Goal: Information Seeking & Learning: Find specific fact

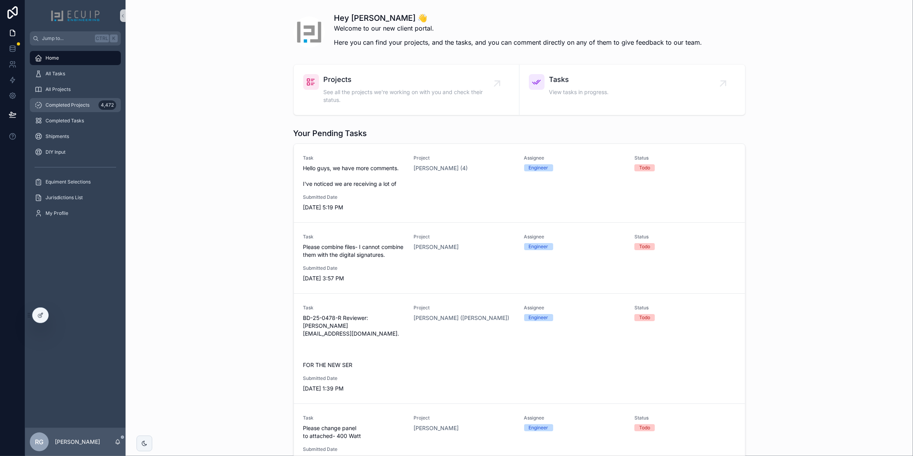
click at [76, 104] on span "Completed Projects" at bounding box center [67, 105] width 44 height 6
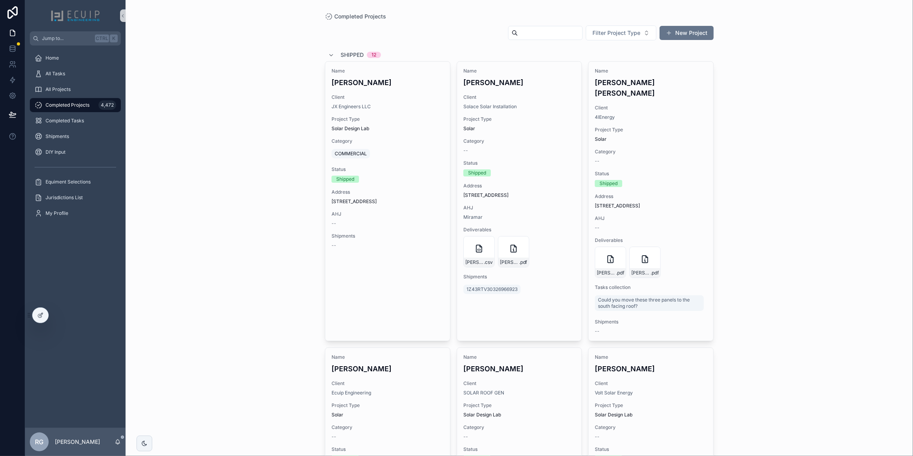
click at [518, 34] on input "scrollable content" at bounding box center [550, 32] width 64 height 11
paste input "**********"
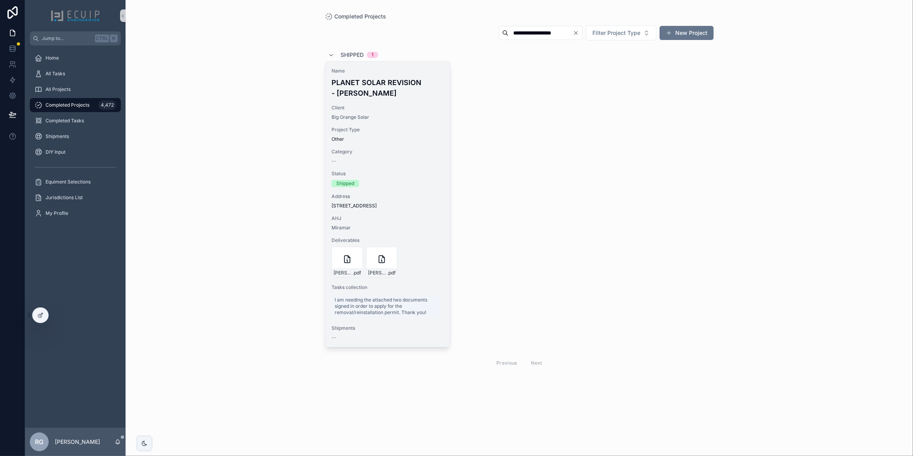
type input "**********"
click at [429, 108] on span "Client" at bounding box center [387, 108] width 112 height 6
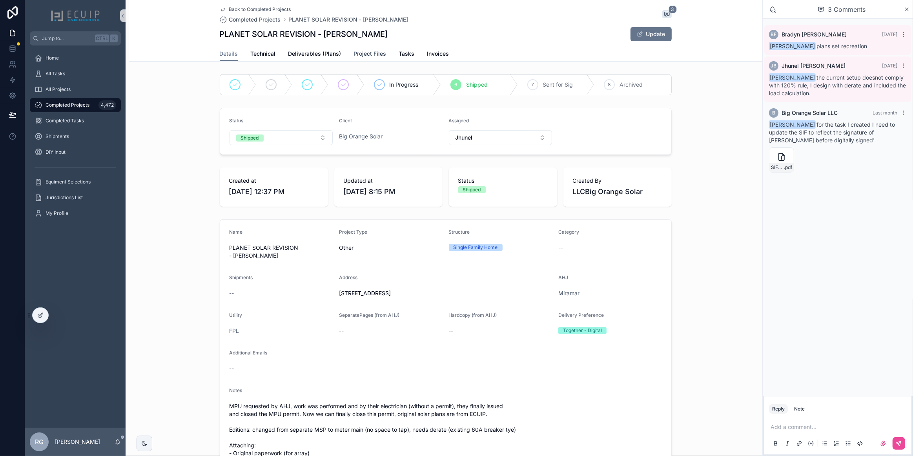
click at [355, 54] on span "Project Files" at bounding box center [370, 54] width 33 height 8
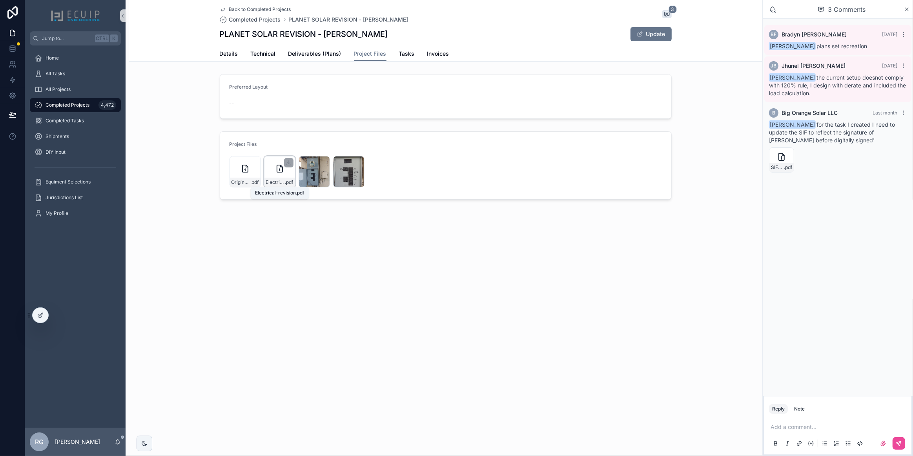
click at [278, 179] on span "Electrical-revision" at bounding box center [275, 182] width 19 height 6
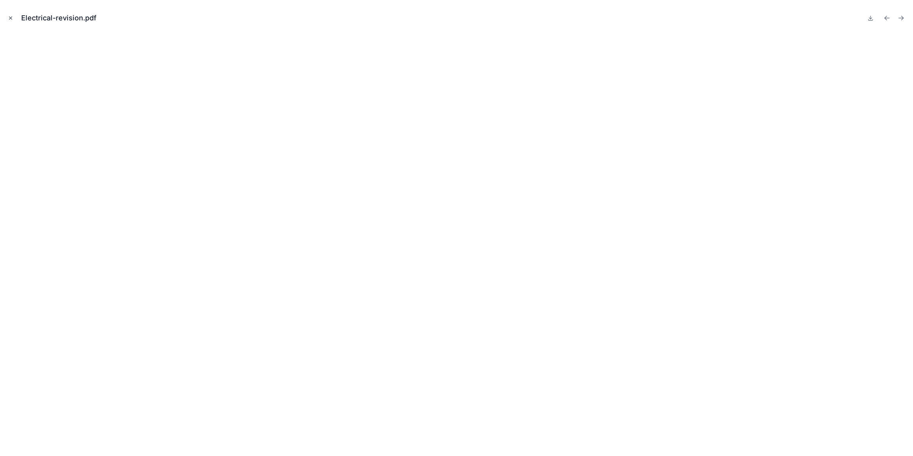
click at [11, 19] on icon "Close modal" at bounding box center [10, 18] width 3 height 3
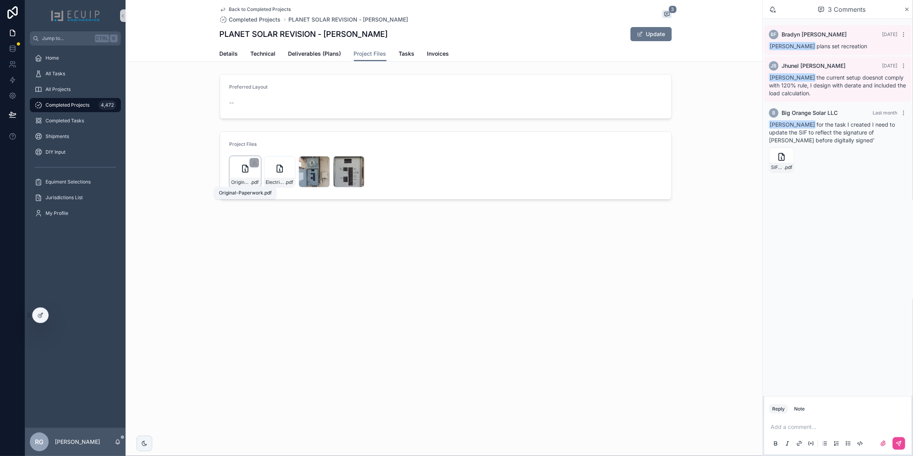
click at [243, 182] on span "Original-Paperwork" at bounding box center [240, 182] width 19 height 6
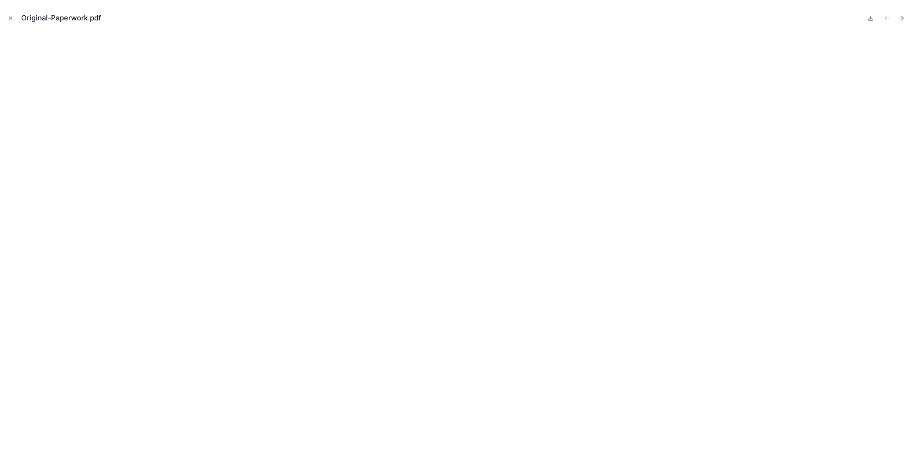
click at [13, 18] on icon "Close modal" at bounding box center [10, 17] width 5 height 5
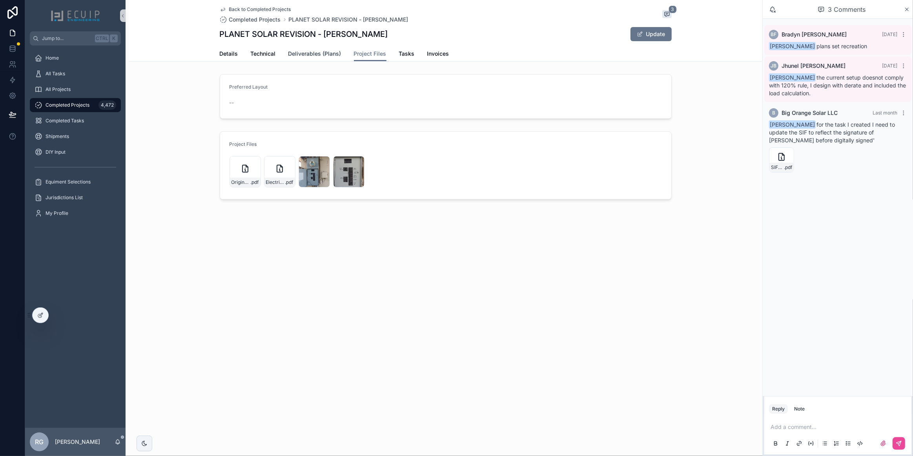
click at [320, 55] on span "Deliverables (Plans)" at bounding box center [314, 54] width 53 height 8
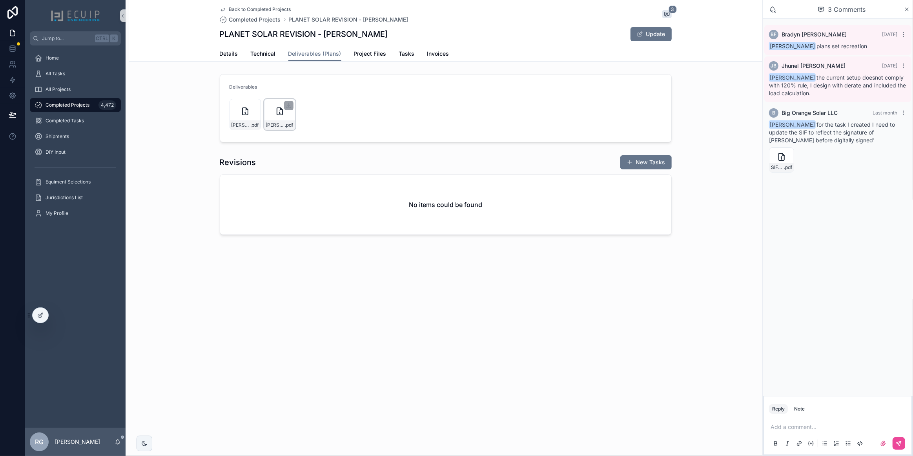
click at [271, 121] on div "[PERSON_NAME]-Engineering_signed .pdf" at bounding box center [279, 124] width 31 height 9
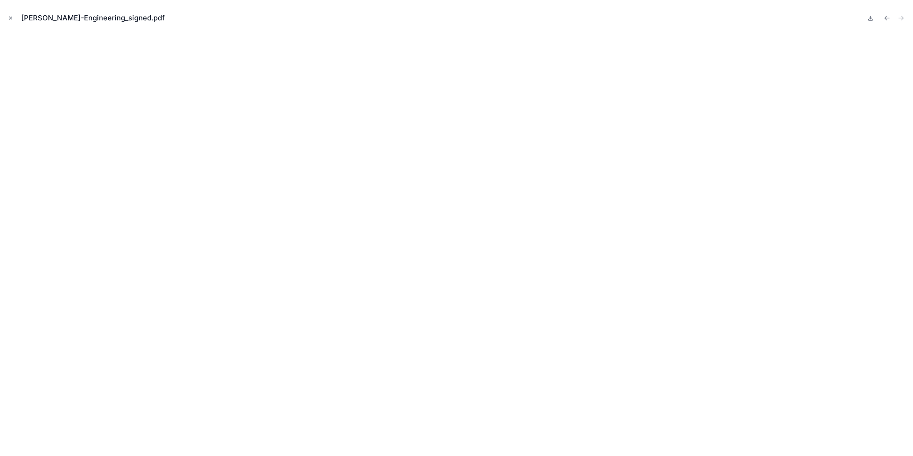
click at [11, 19] on icon "Close modal" at bounding box center [10, 18] width 3 height 3
